Goal: Transaction & Acquisition: Purchase product/service

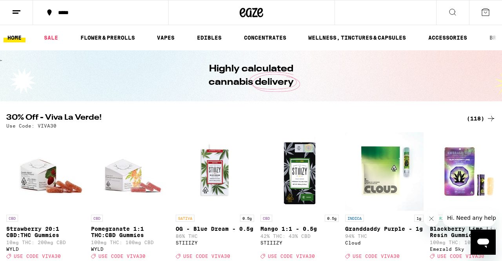
click at [474, 115] on div "(118)" at bounding box center [481, 118] width 29 height 9
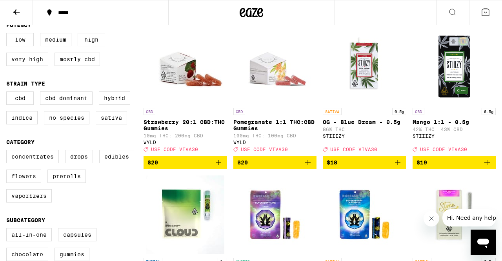
scroll to position [89, 0]
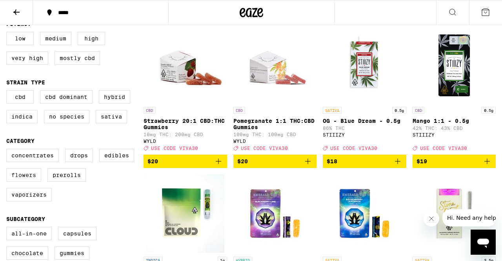
click at [20, 182] on label "Flowers" at bounding box center [23, 174] width 35 height 13
click at [8, 150] on input "Flowers" at bounding box center [8, 150] width 0 height 0
checkbox input "true"
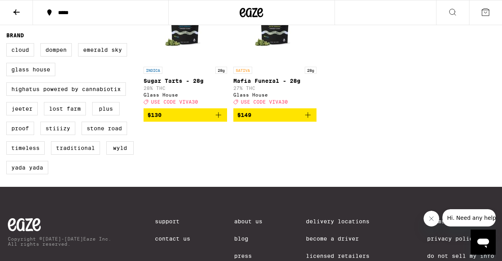
scroll to position [567, 0]
